Goal: Information Seeking & Learning: Learn about a topic

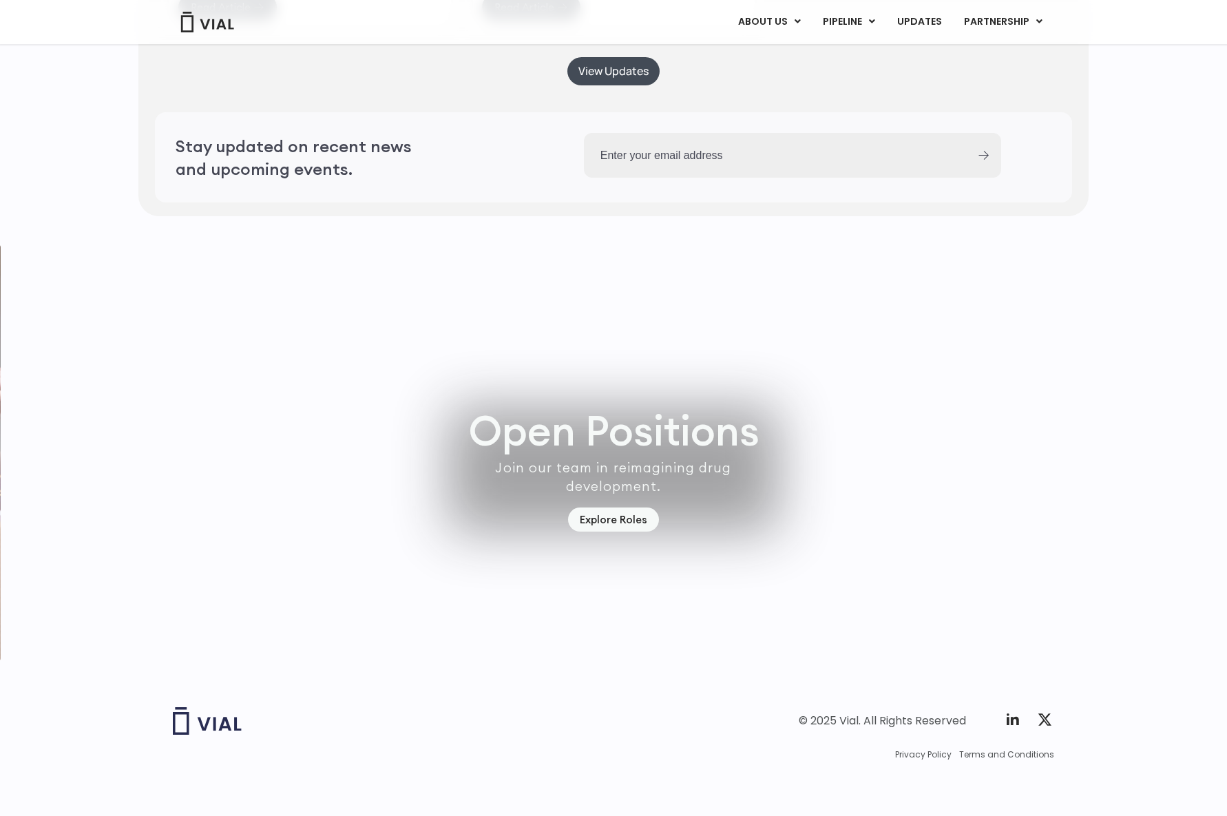
scroll to position [3715, 0]
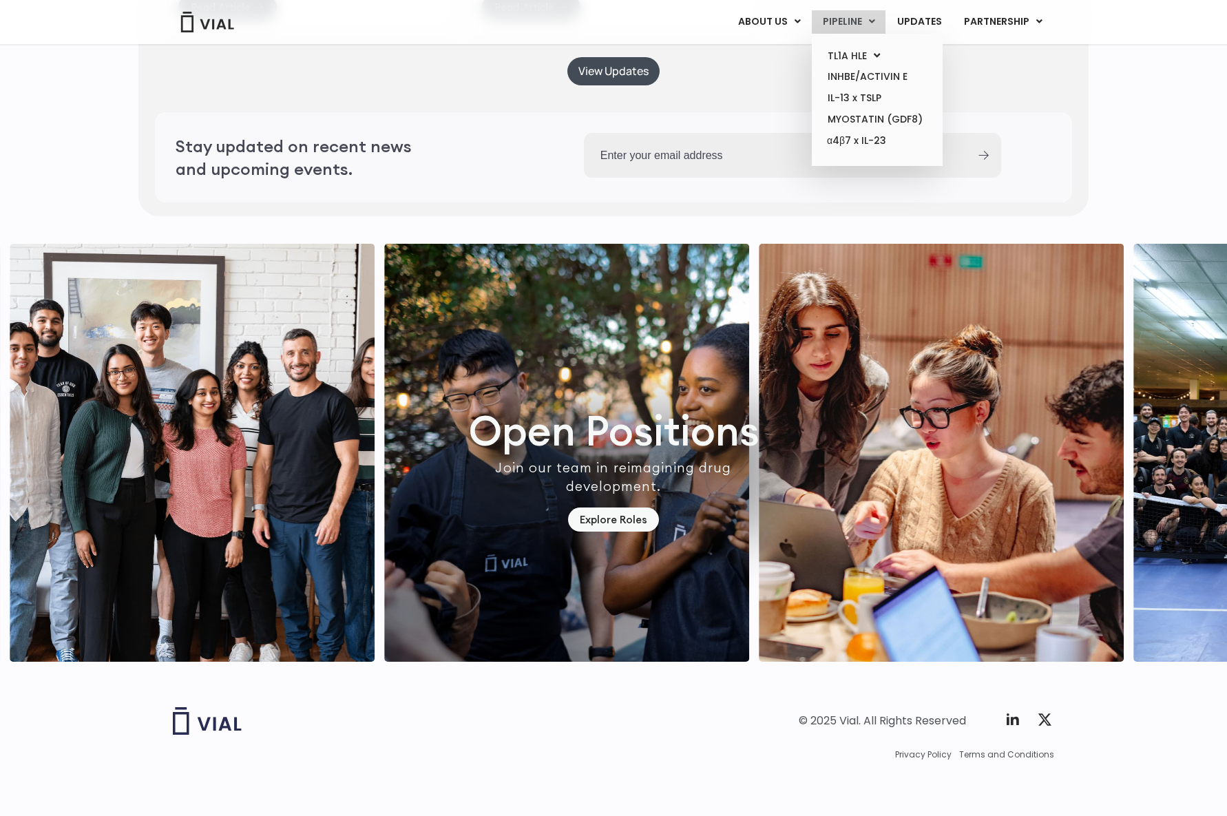
click at [874, 22] on icon at bounding box center [872, 22] width 6 height 10
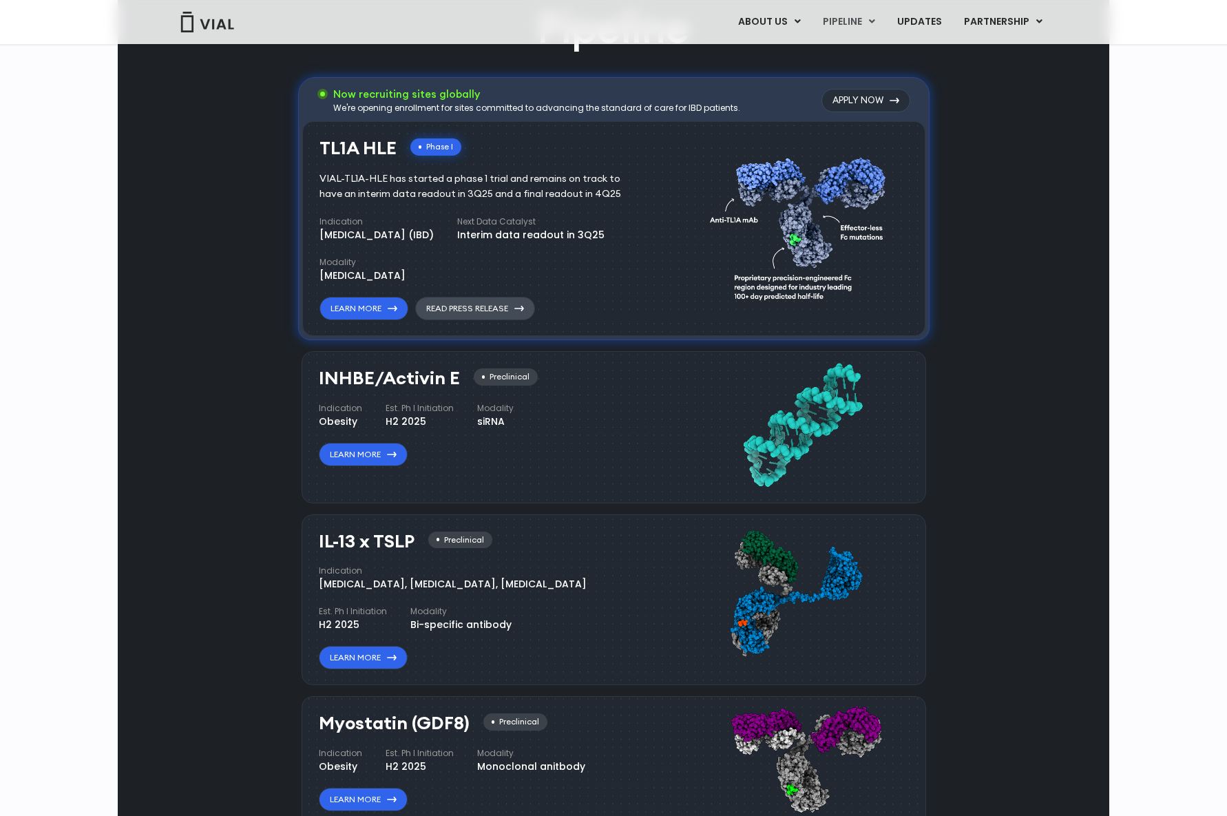
click at [472, 309] on link "Read Press Release" at bounding box center [475, 308] width 120 height 23
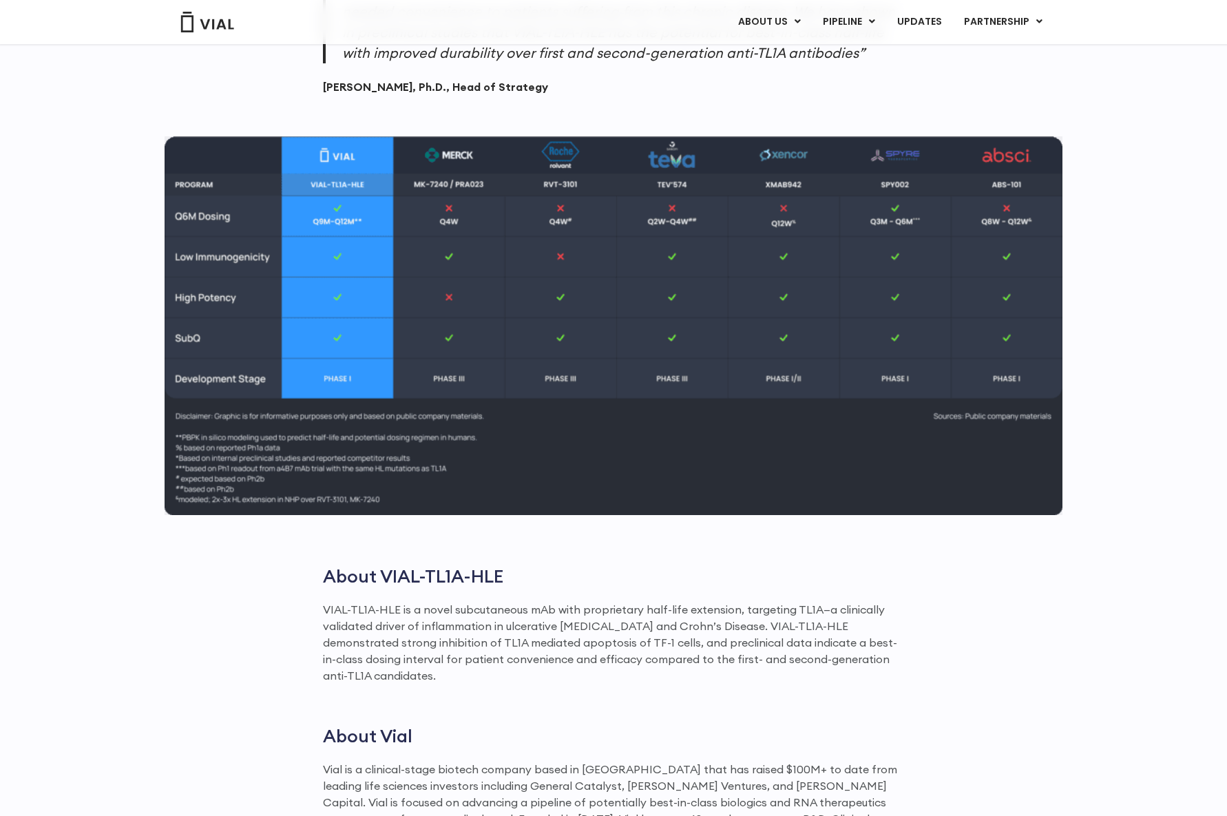
scroll to position [1833, 0]
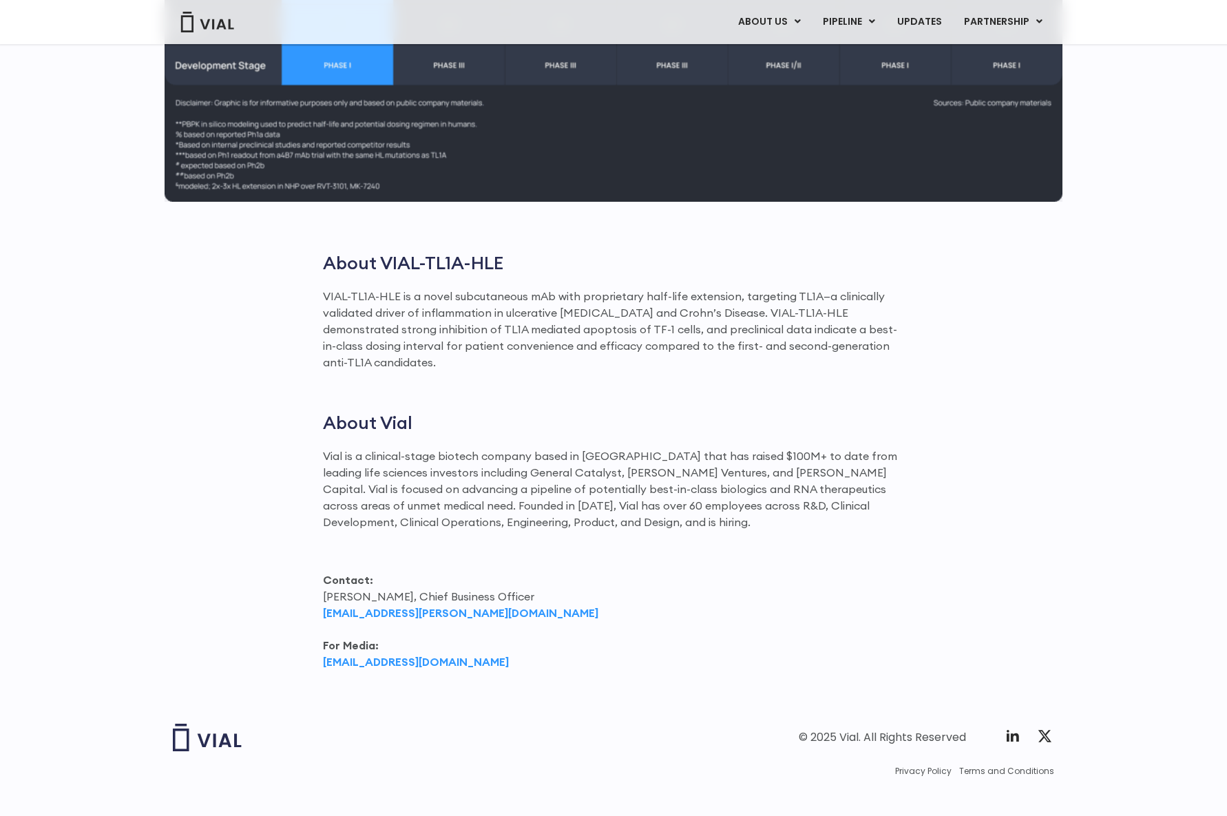
click at [613, 724] on div "© 2025 Vial. All Rights Reserved Twitter X Logo" at bounding box center [613, 738] width 881 height 28
